Goal: Information Seeking & Learning: Learn about a topic

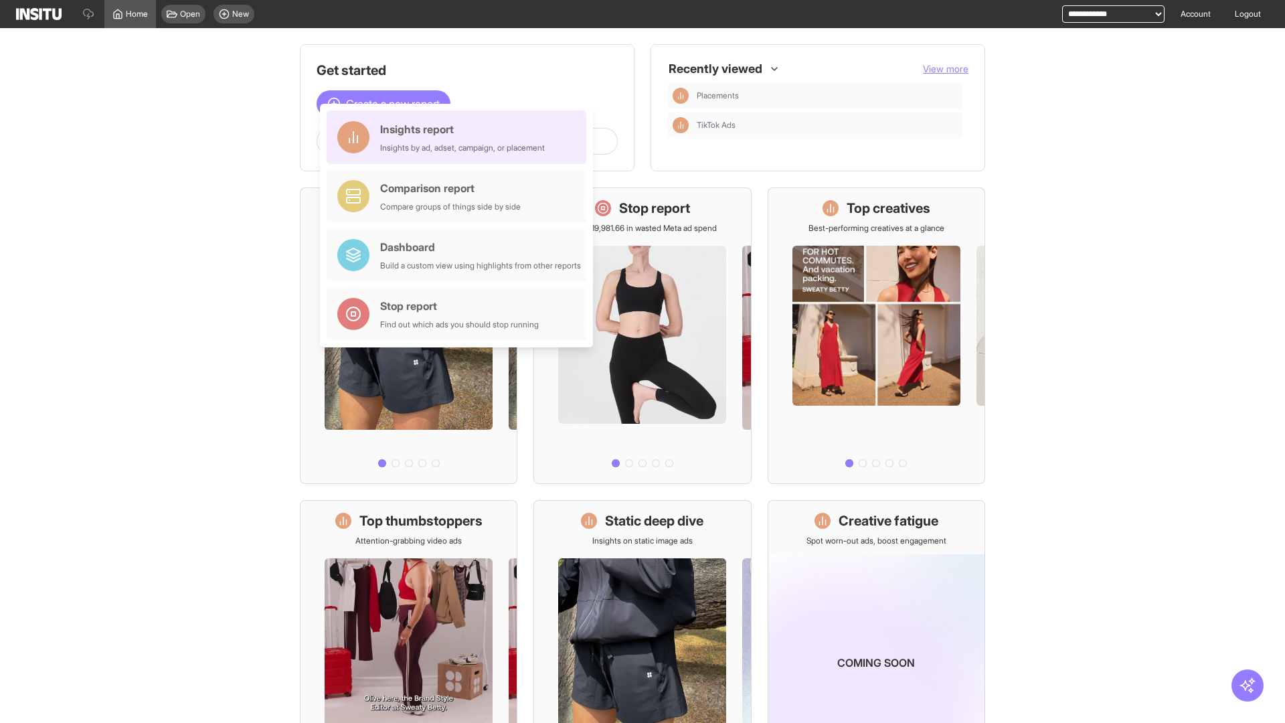
click at [460, 137] on div "Insights report Insights by ad, adset, campaign, or placement" at bounding box center [462, 137] width 165 height 32
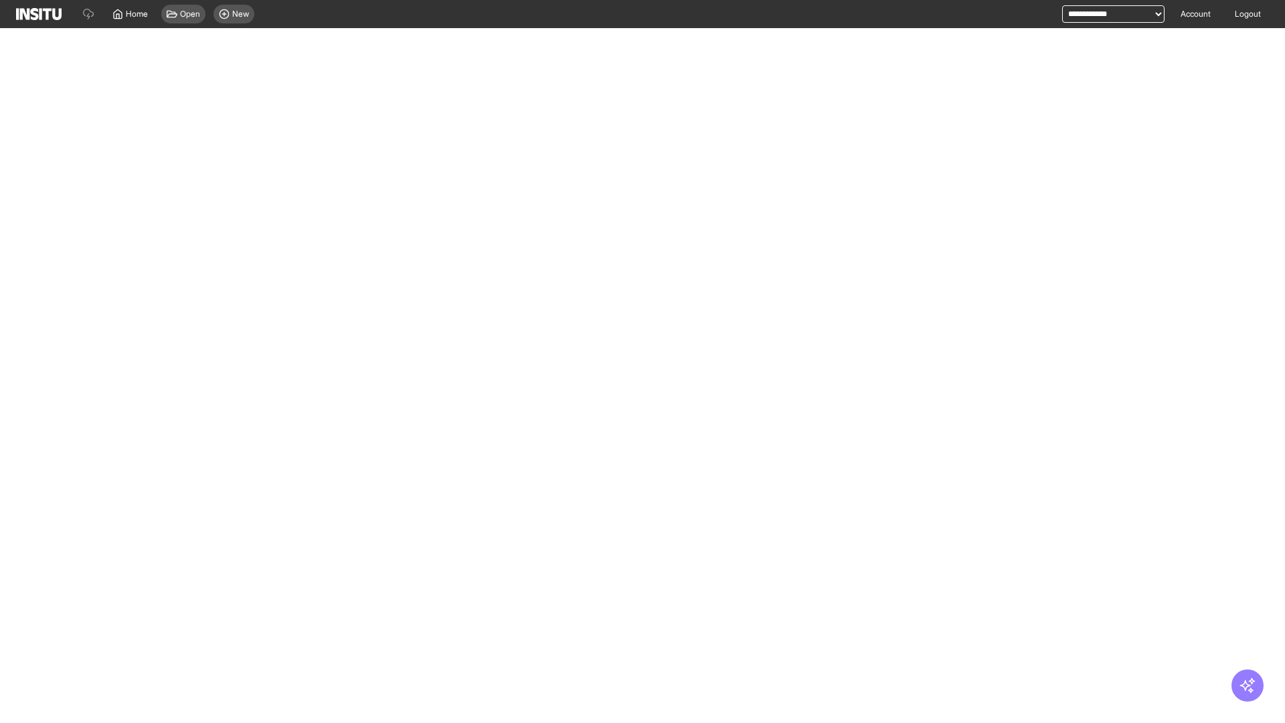
select select "**"
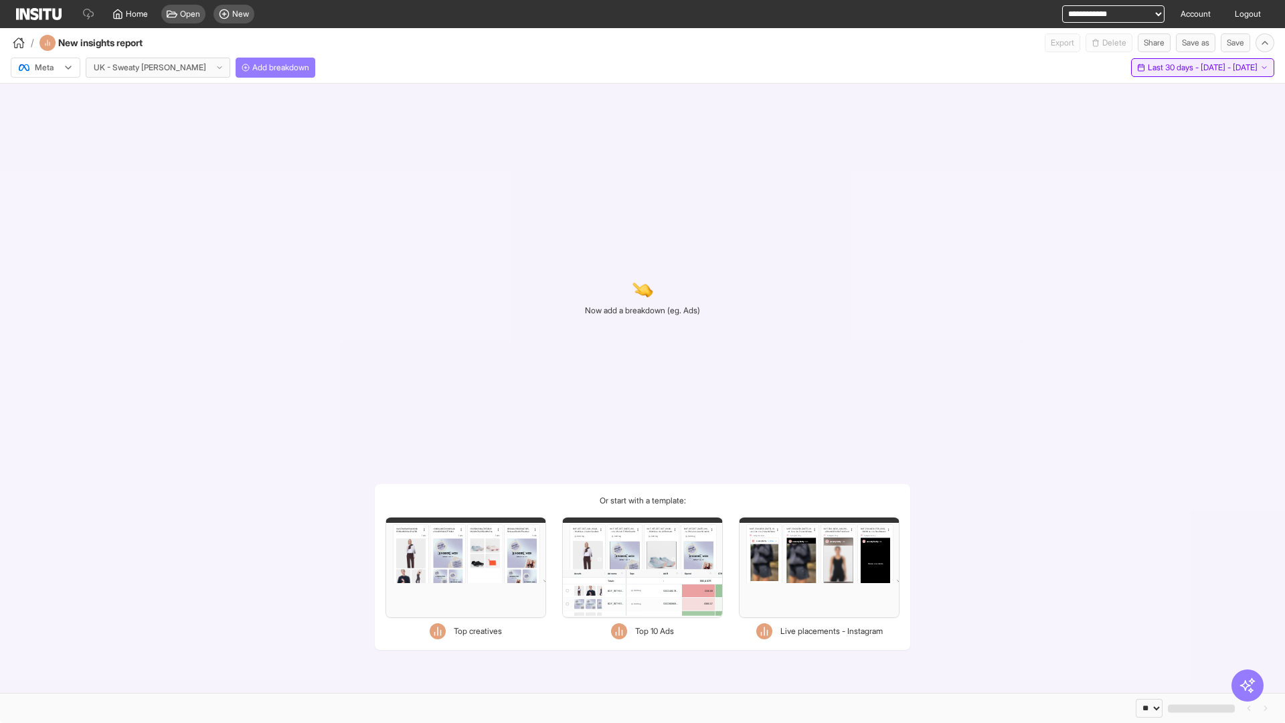
click at [1172, 68] on span "Last 30 days - [DATE] - [DATE]" at bounding box center [1203, 67] width 110 height 11
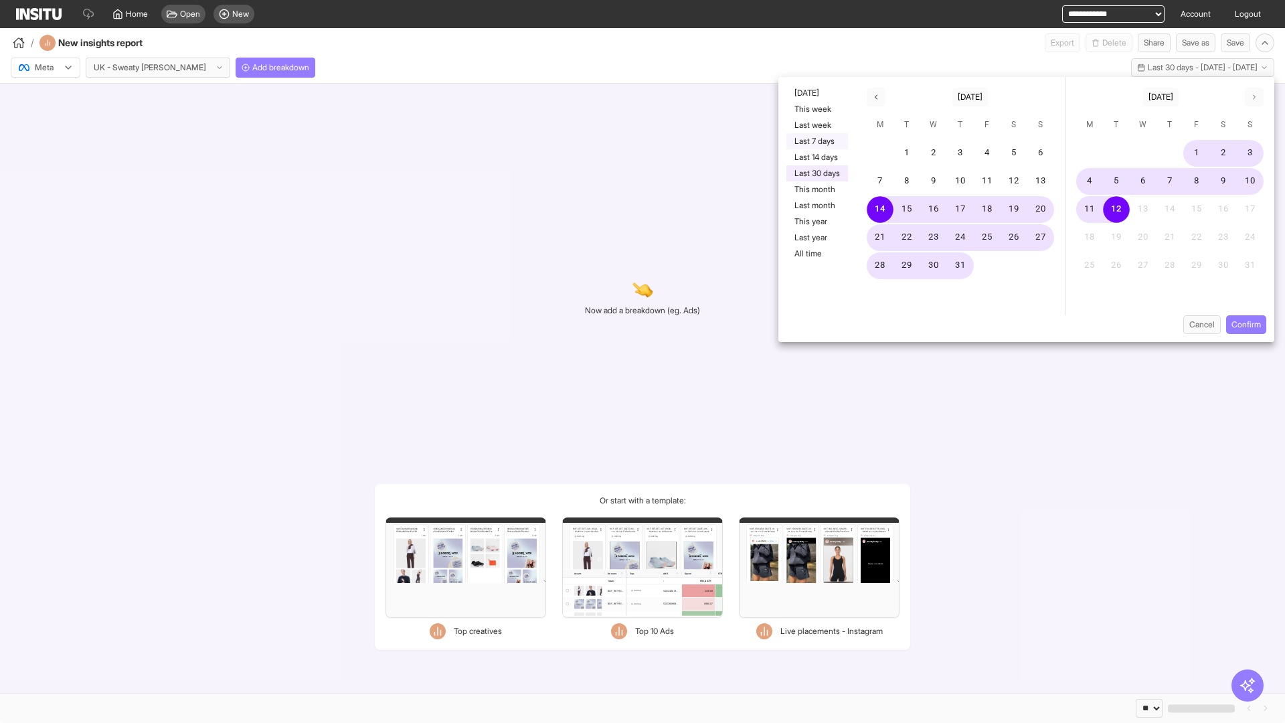
click at [816, 141] on button "Last 7 days" at bounding box center [817, 141] width 62 height 16
